Goal: Check status: Check status

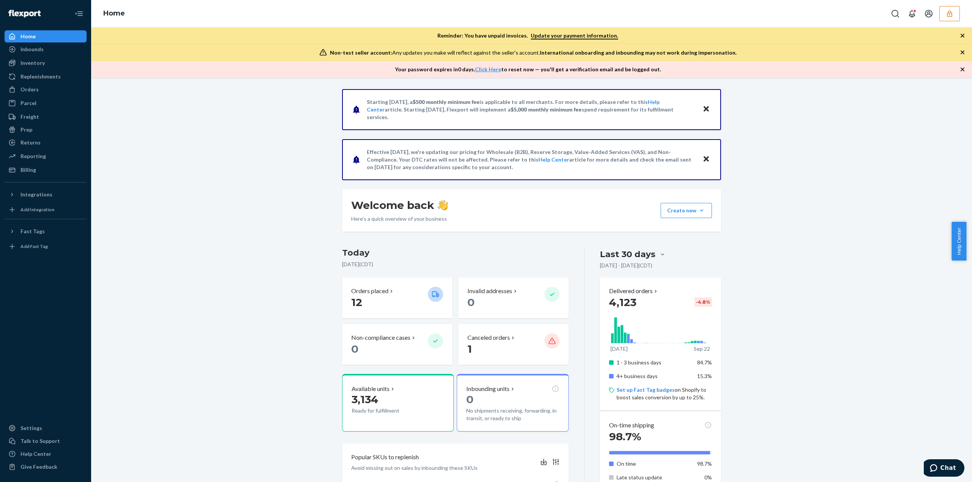
click at [954, 16] on button "button" at bounding box center [949, 13] width 20 height 15
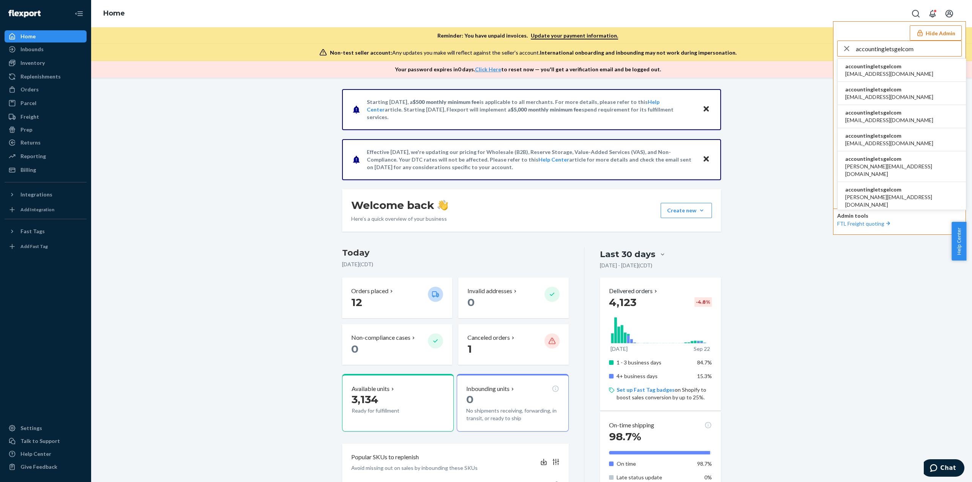
type input "accountingletsgelcom"
click at [878, 66] on span "accountingletsgelcom" at bounding box center [889, 67] width 88 height 8
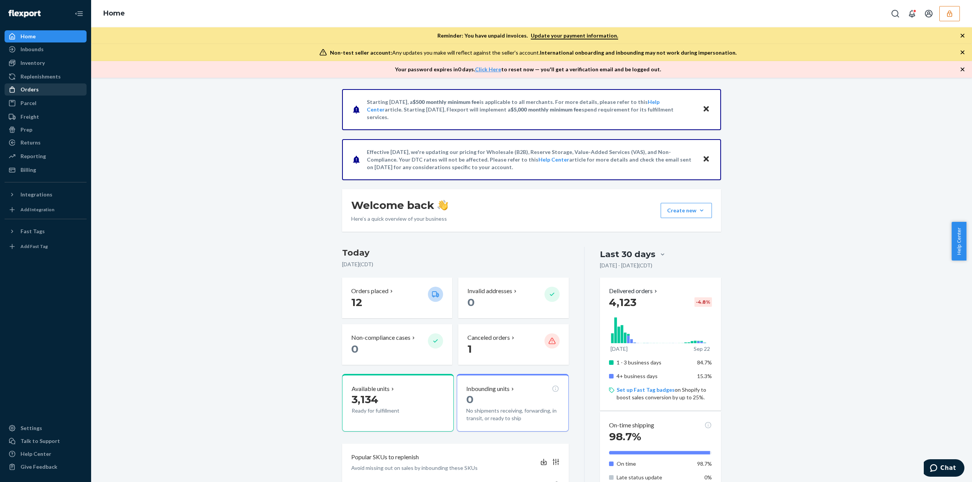
click at [57, 94] on div "Orders" at bounding box center [45, 89] width 80 height 11
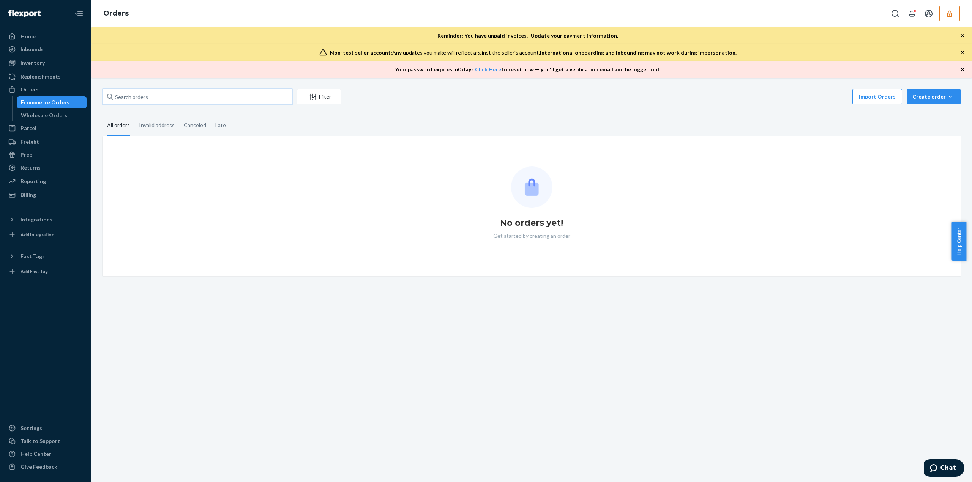
click at [121, 98] on input "text" at bounding box center [197, 96] width 190 height 15
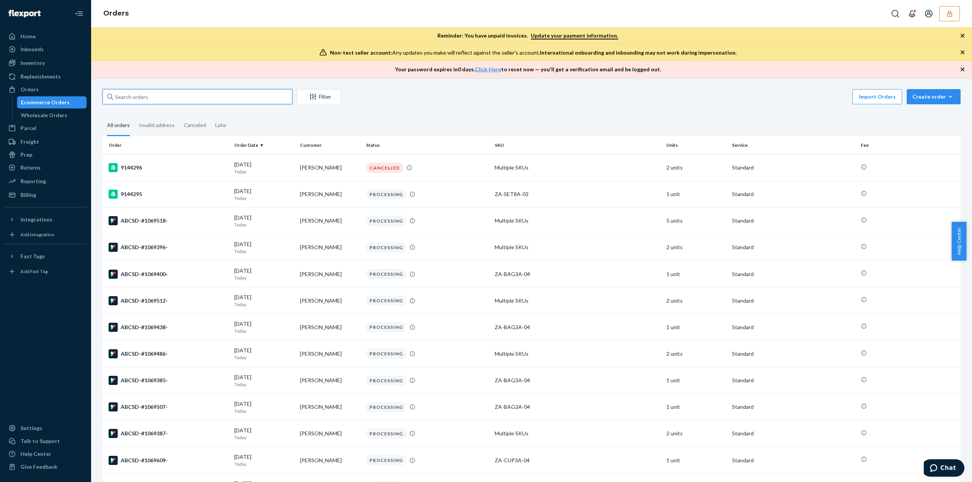
paste input "ABCSD-#1069237-"
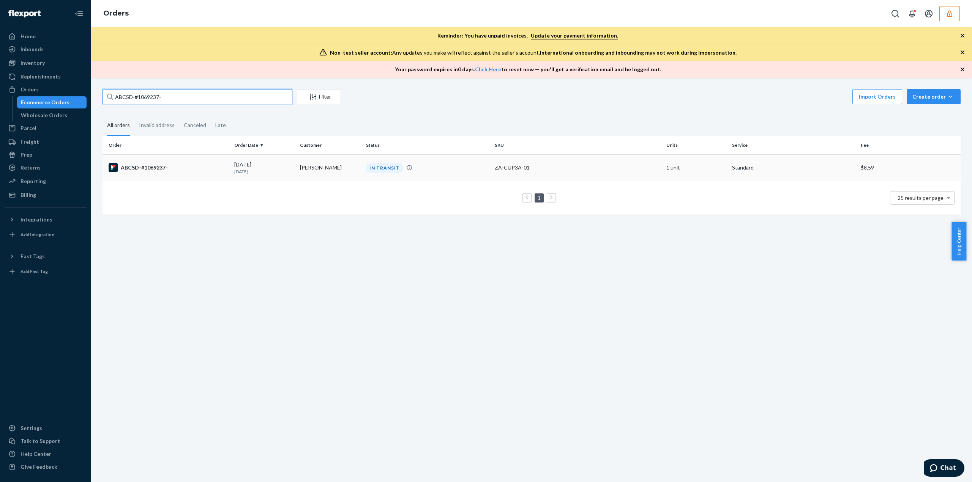
type input "ABCSD-#1069237-"
click at [262, 161] on div "[DATE] [DATE]" at bounding box center [264, 168] width 60 height 14
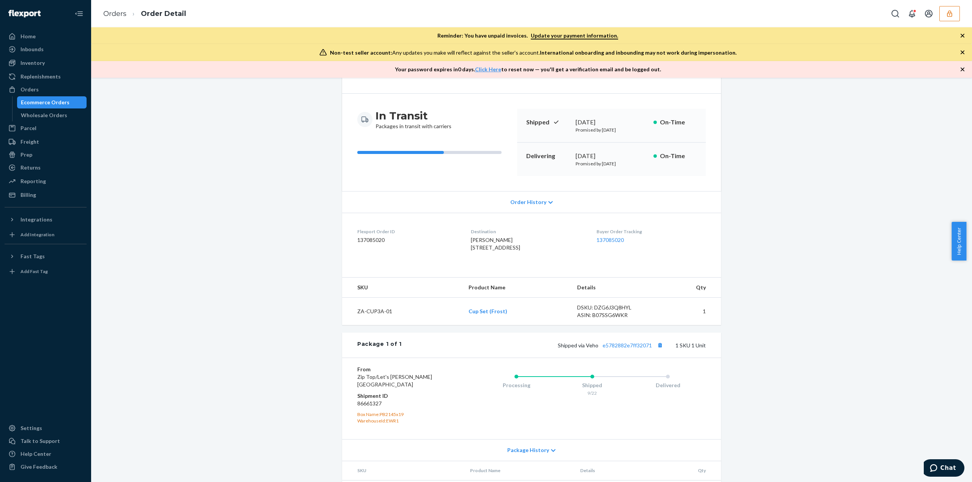
scroll to position [98, 0]
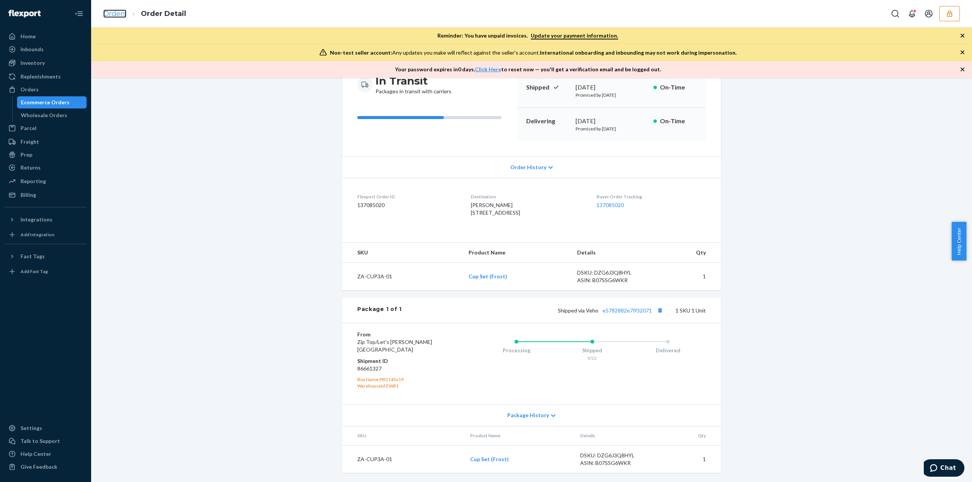
click at [121, 17] on link "Orders" at bounding box center [114, 13] width 23 height 8
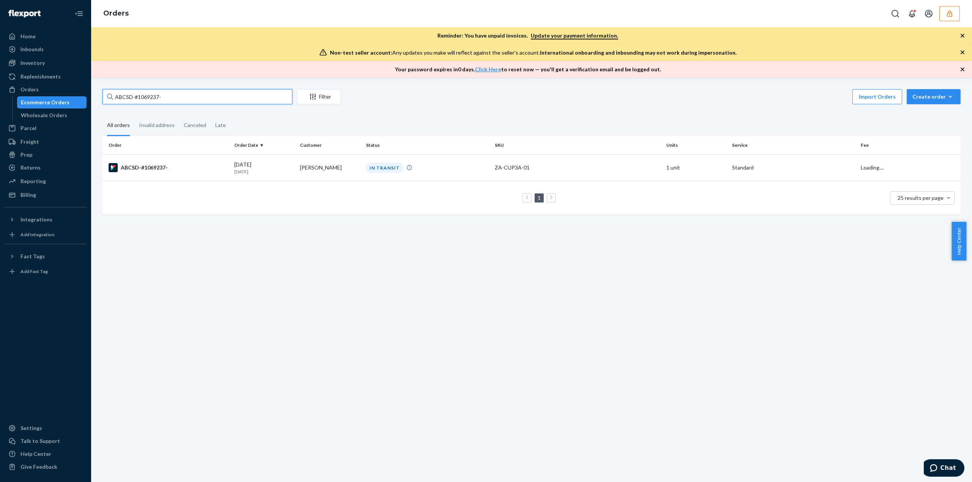
click at [138, 98] on input "ABCSD-#1069237-" at bounding box center [197, 96] width 190 height 15
click at [137, 97] on input "ABCSD-#1069237-" at bounding box center [197, 96] width 190 height 15
click at [137, 96] on input "ABCSD-#1069237-" at bounding box center [197, 96] width 190 height 15
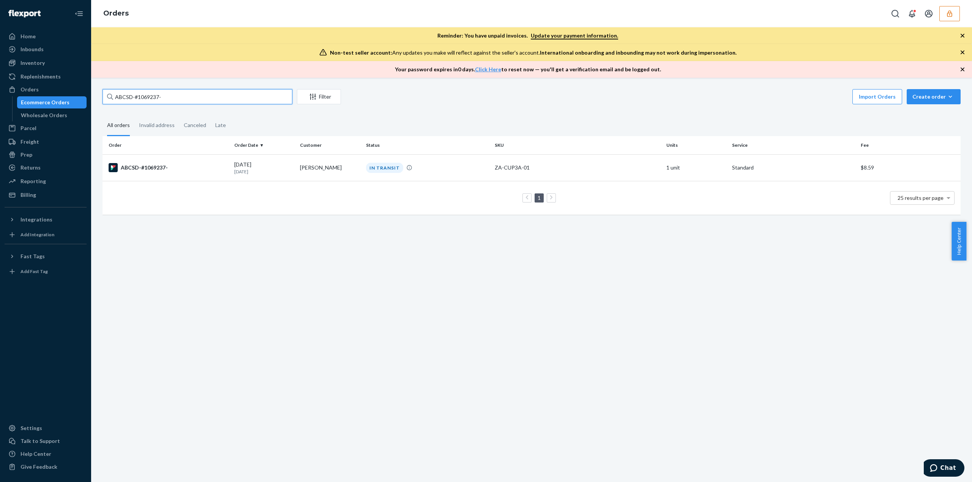
click at [137, 96] on input "ABCSD-#1069237-" at bounding box center [197, 96] width 190 height 15
paste input "144"
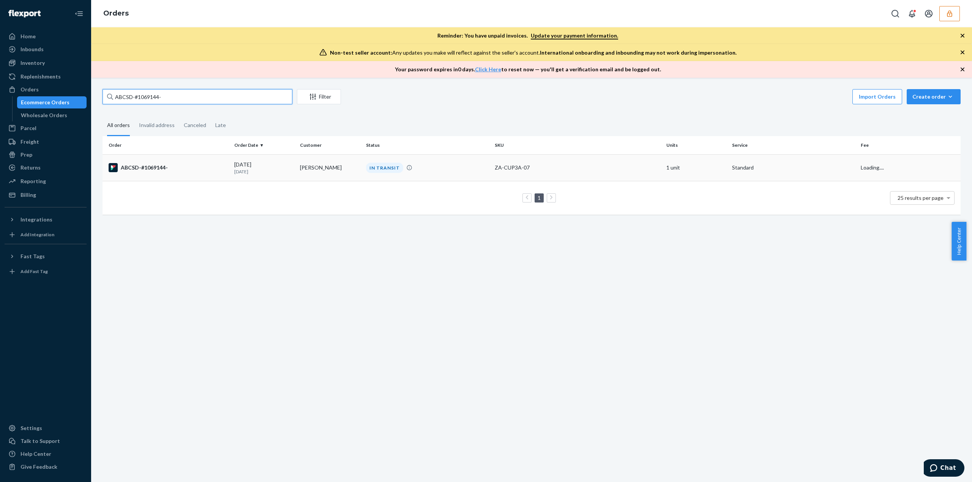
type input "ABCSD-#1069144-"
click at [203, 158] on td "ABCSD-#1069144-" at bounding box center [166, 167] width 129 height 27
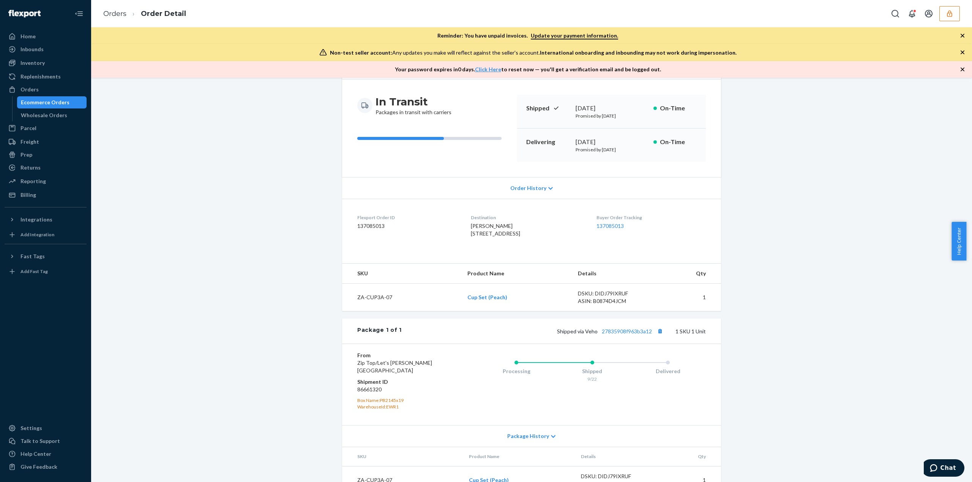
scroll to position [76, 0]
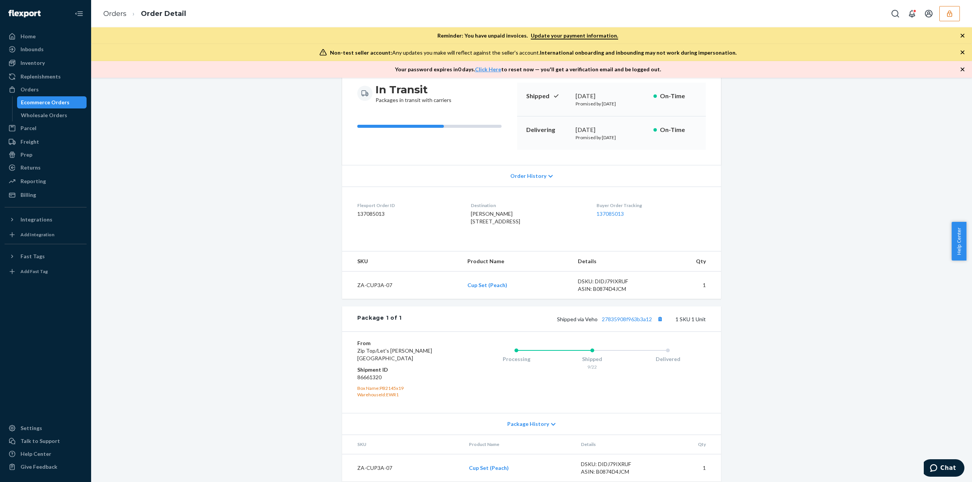
click at [118, 6] on ol "Orders Order Detail" at bounding box center [144, 14] width 95 height 22
drag, startPoint x: 118, startPoint y: 9, endPoint x: 120, endPoint y: 15, distance: 6.3
click at [120, 15] on li "Orders" at bounding box center [114, 14] width 23 height 10
click at [120, 15] on link "Orders" at bounding box center [114, 13] width 23 height 8
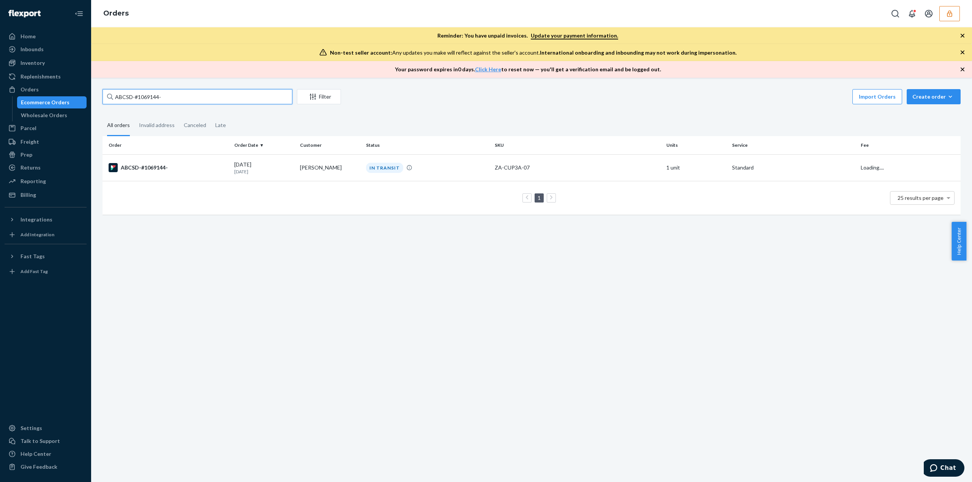
click at [132, 90] on input "ABCSD-#1069144-" at bounding box center [197, 96] width 190 height 15
paste input "8226"
type input "ABCSD-#1068226-"
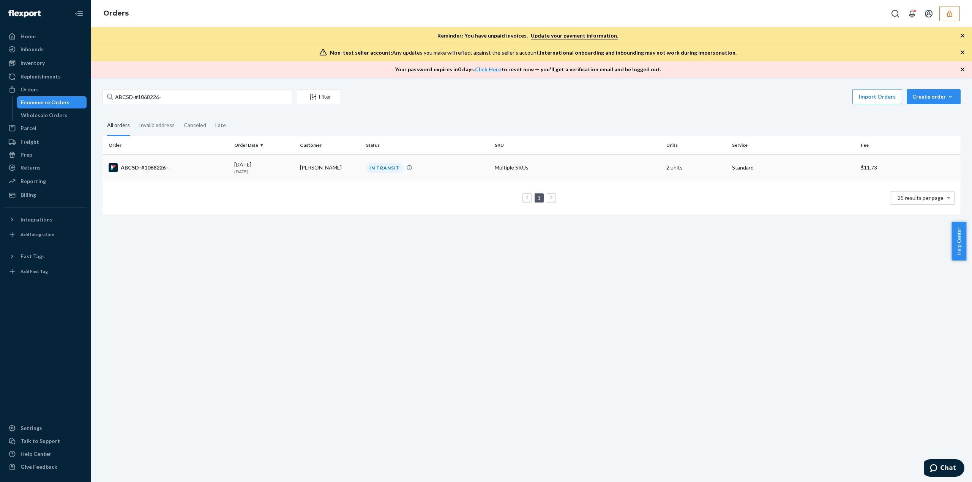
click at [188, 164] on div "ABCSD-#1068226-" at bounding box center [169, 167] width 120 height 9
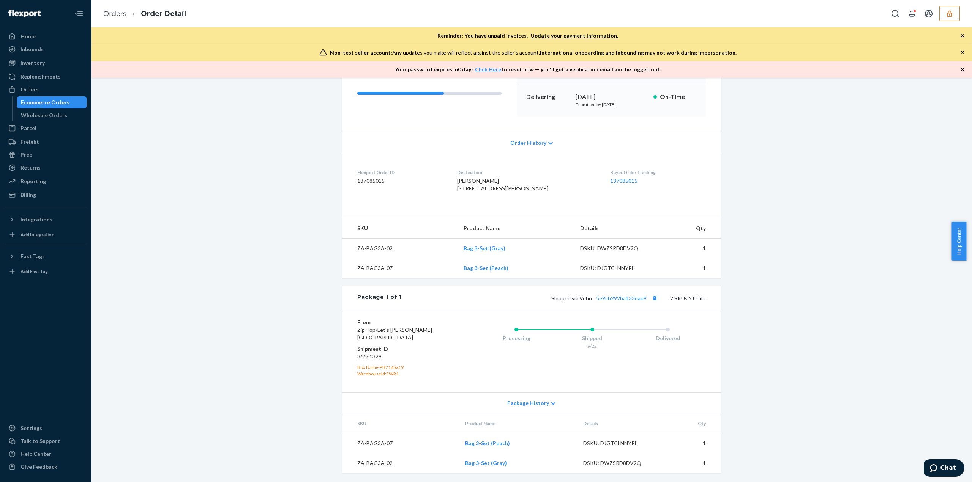
scroll to position [122, 0]
click at [947, 17] on icon "button" at bounding box center [950, 14] width 8 height 8
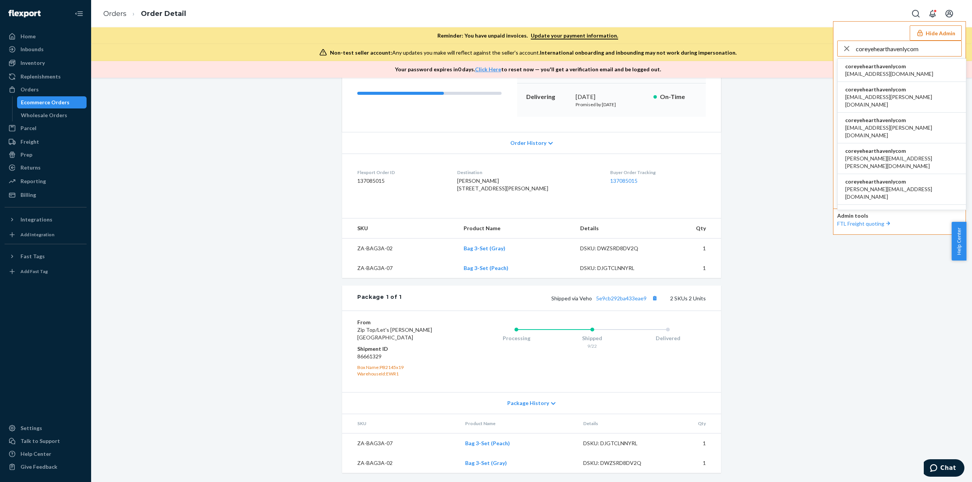
type input "coreyehearthavenlycom"
click at [873, 65] on span "coreyehearthavenlycom" at bounding box center [889, 67] width 88 height 8
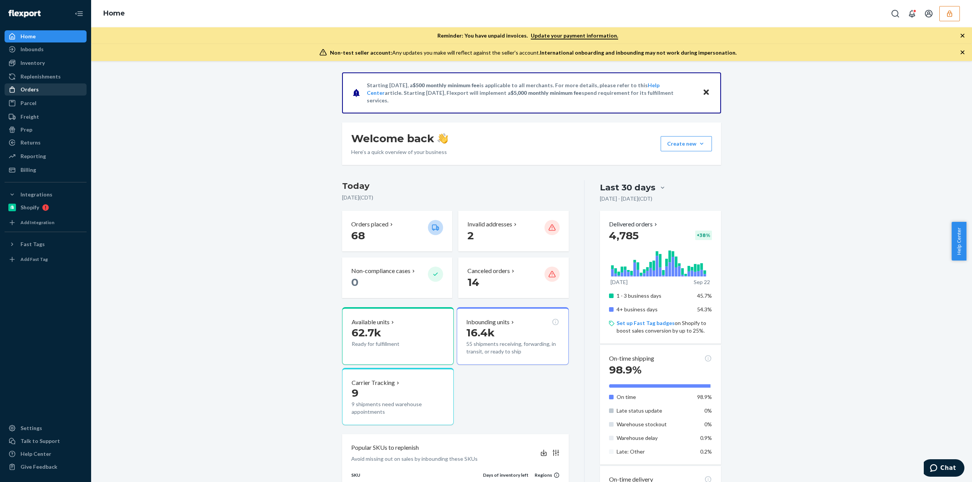
click at [38, 89] on div "Orders" at bounding box center [45, 89] width 80 height 11
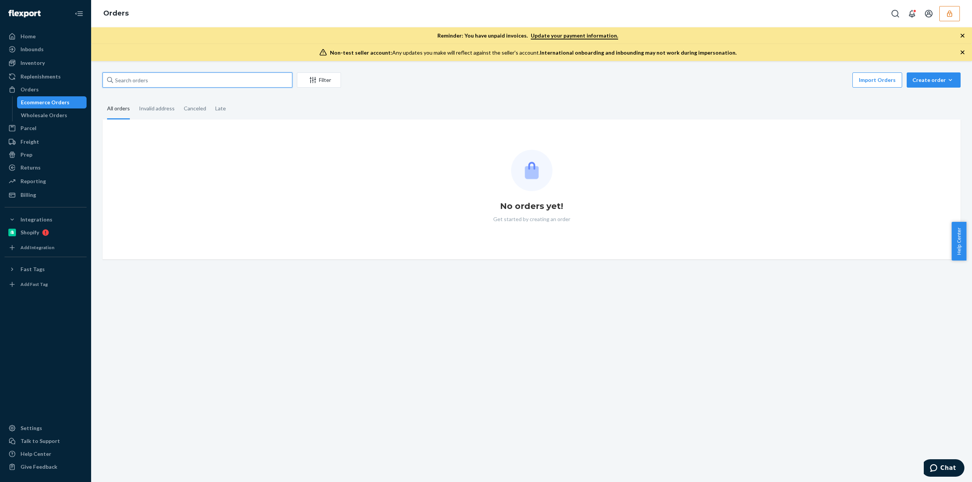
click at [131, 79] on input "text" at bounding box center [197, 80] width 190 height 15
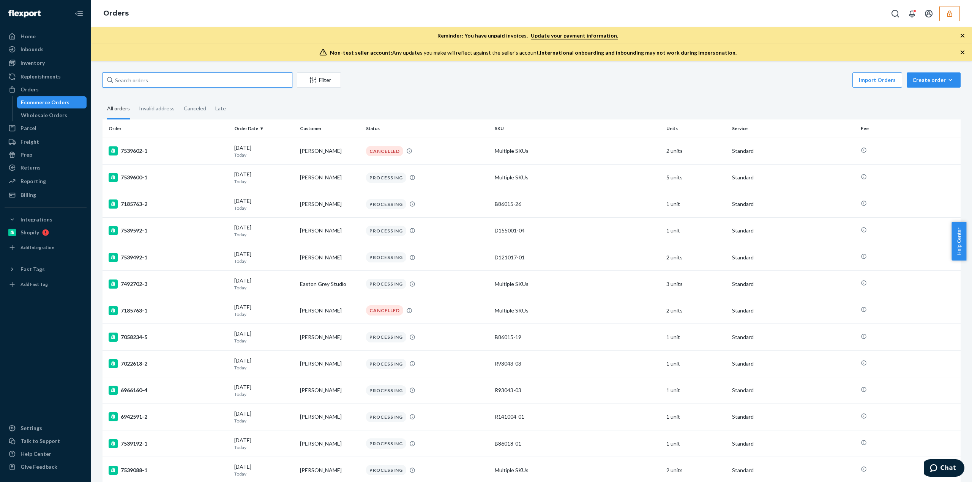
paste input "135841974"
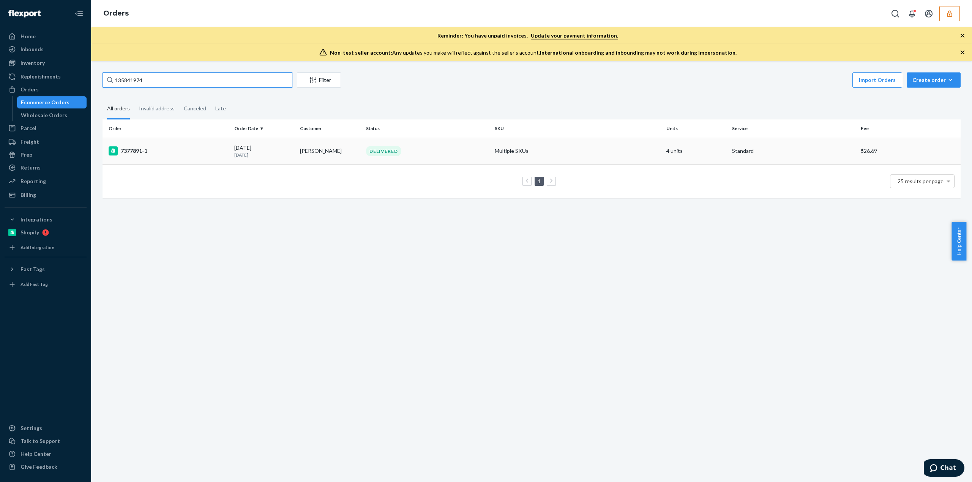
type input "135841974"
click at [394, 144] on td "DELIVERED" at bounding box center [427, 151] width 129 height 27
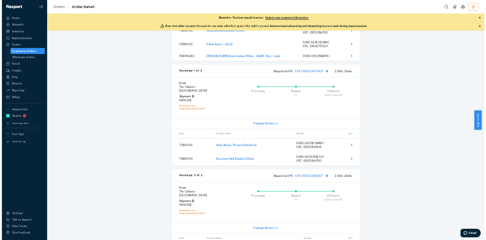
scroll to position [385, 0]
